Goal: Consume media (video, audio): Consume media (video, audio)

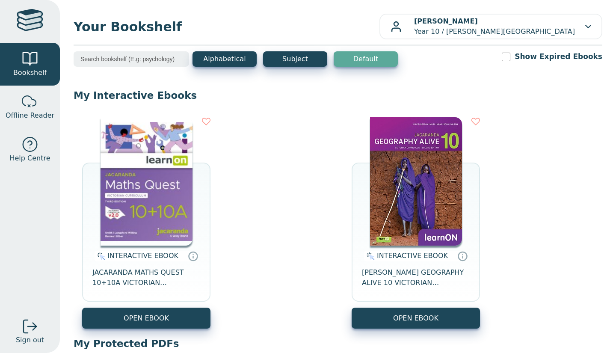
click at [201, 187] on div "INTERACTIVE EBOOK JACARANDA MATHS QUEST 10+10A VICTORIAN CURRICULUM LEARNON EBO…" at bounding box center [146, 222] width 128 height 211
click at [162, 199] on img at bounding box center [147, 181] width 92 height 128
click at [163, 182] on img at bounding box center [147, 181] width 92 height 128
